Goal: Task Accomplishment & Management: Use online tool/utility

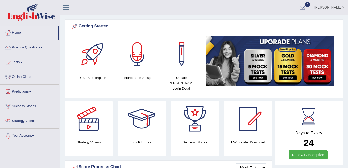
click at [334, 5] on link "[PERSON_NAME]" at bounding box center [329, 6] width 38 height 13
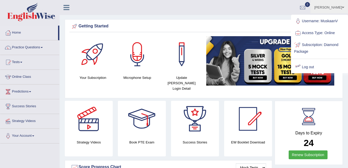
click at [310, 63] on link "Log out" at bounding box center [319, 67] width 56 height 12
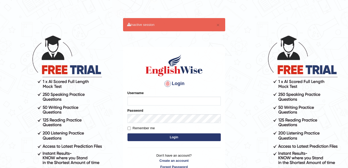
type input "ambikasharma"
click at [144, 130] on label "Remember me" at bounding box center [140, 128] width 27 height 5
click at [131, 130] on input "Remember me" at bounding box center [128, 128] width 3 height 3
checkbox input "true"
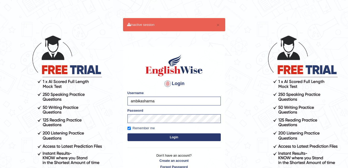
click at [155, 139] on button "Login" at bounding box center [173, 138] width 93 height 8
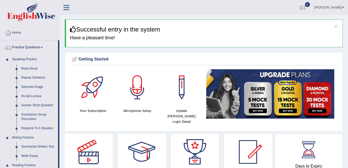
click at [31, 157] on link "Write Essay" at bounding box center [38, 156] width 39 height 9
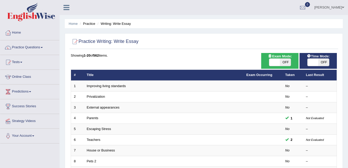
scroll to position [147, 0]
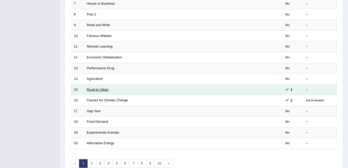
click at [96, 88] on link "Rural to Urban" at bounding box center [98, 90] width 22 height 4
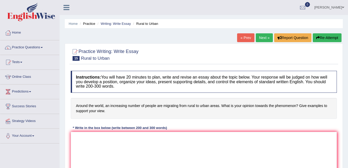
click at [259, 39] on link "Next »" at bounding box center [264, 37] width 17 height 9
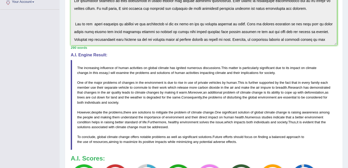
scroll to position [141, 0]
